Goal: Check status: Check status

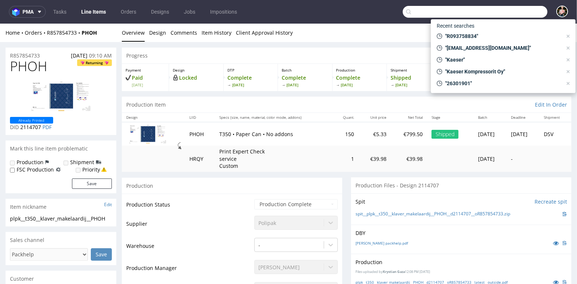
scroll to position [105, 0]
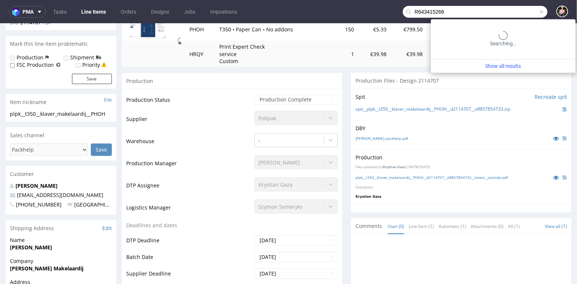
type input "R643415266"
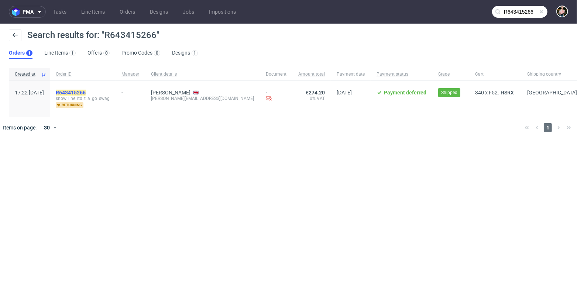
click at [82, 92] on mark "R643415266" at bounding box center [71, 93] width 30 height 6
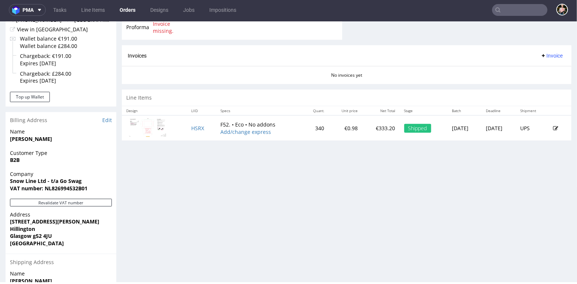
scroll to position [286, 0]
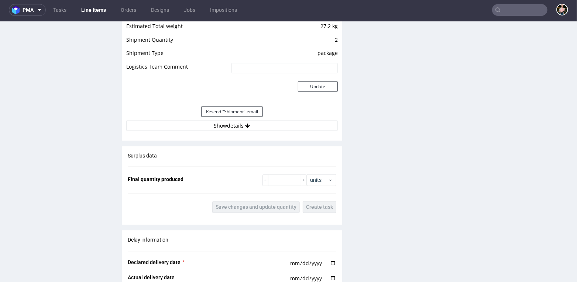
scroll to position [756, 0]
click at [240, 123] on button "Show details" at bounding box center [232, 125] width 212 height 10
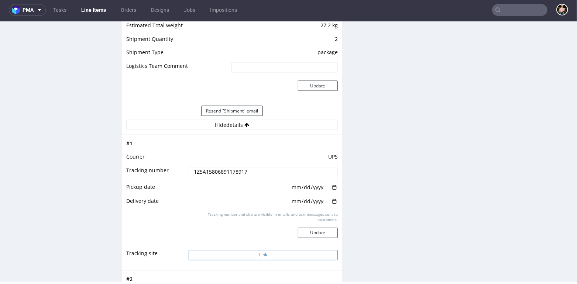
click at [234, 252] on button "Link" at bounding box center [263, 255] width 149 height 10
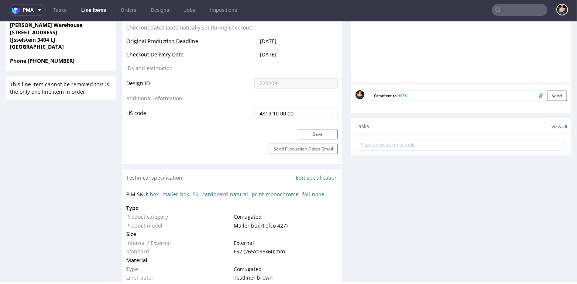
scroll to position [367, 0]
